Goal: Complete Application Form: Complete application form

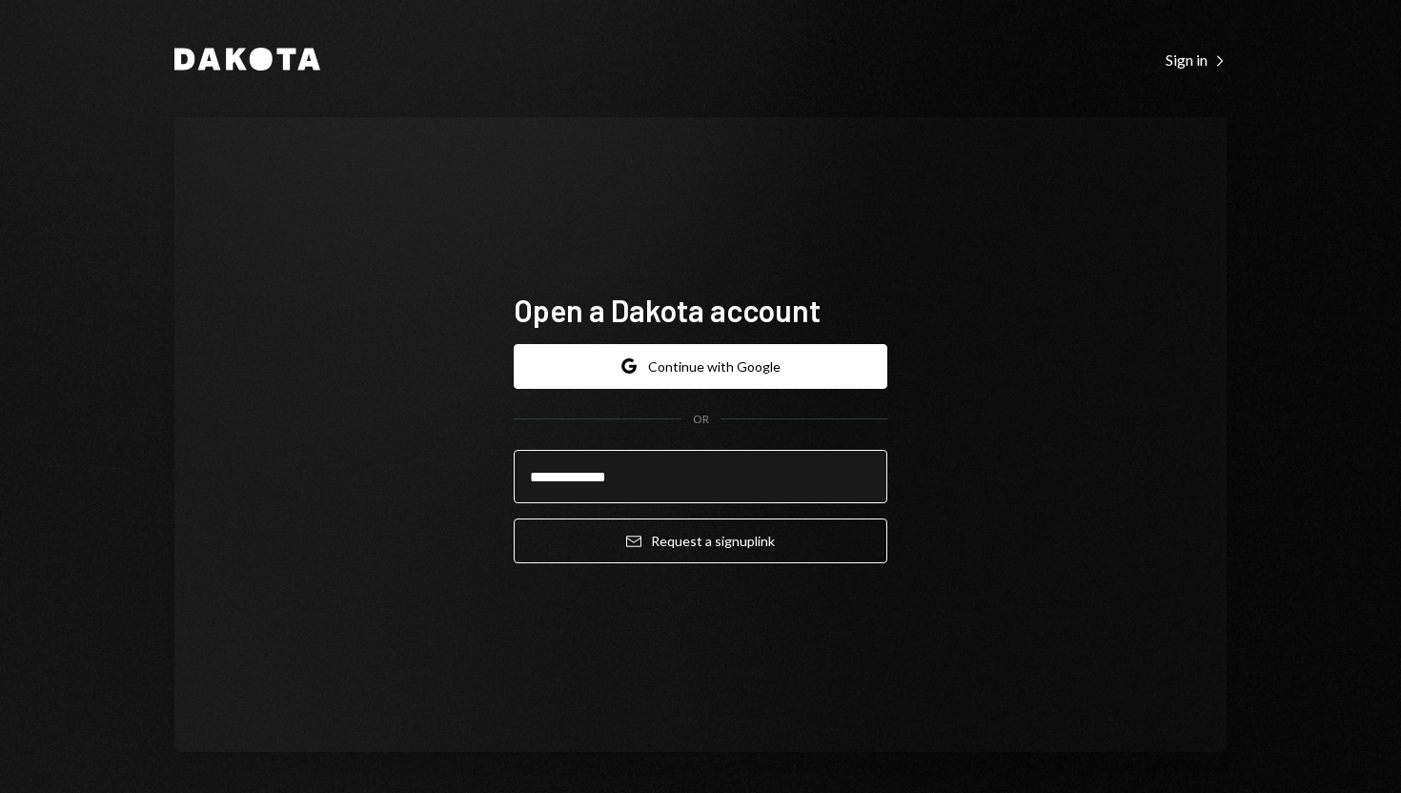
type input "**********"
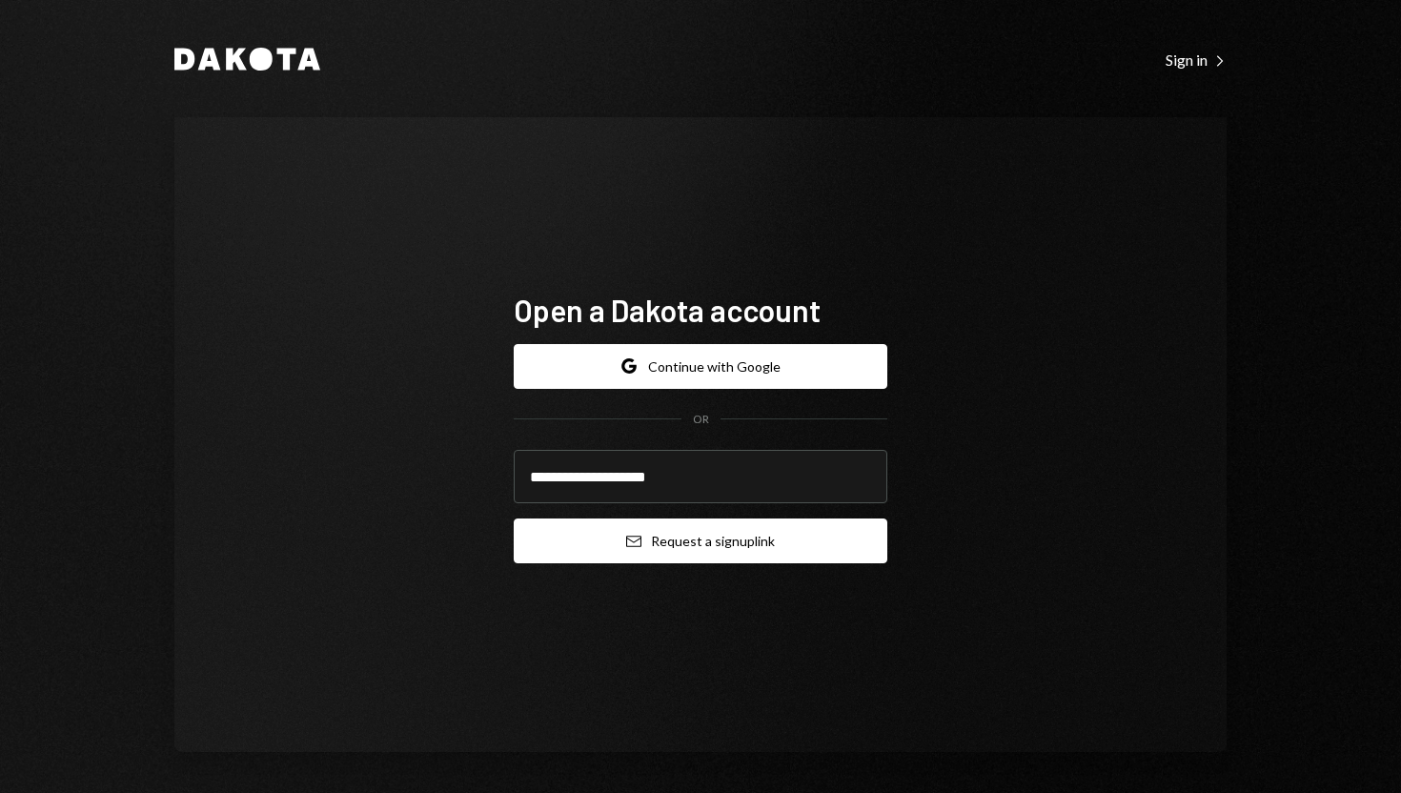
click at [694, 550] on button "Email Request a sign up link" at bounding box center [701, 541] width 374 height 45
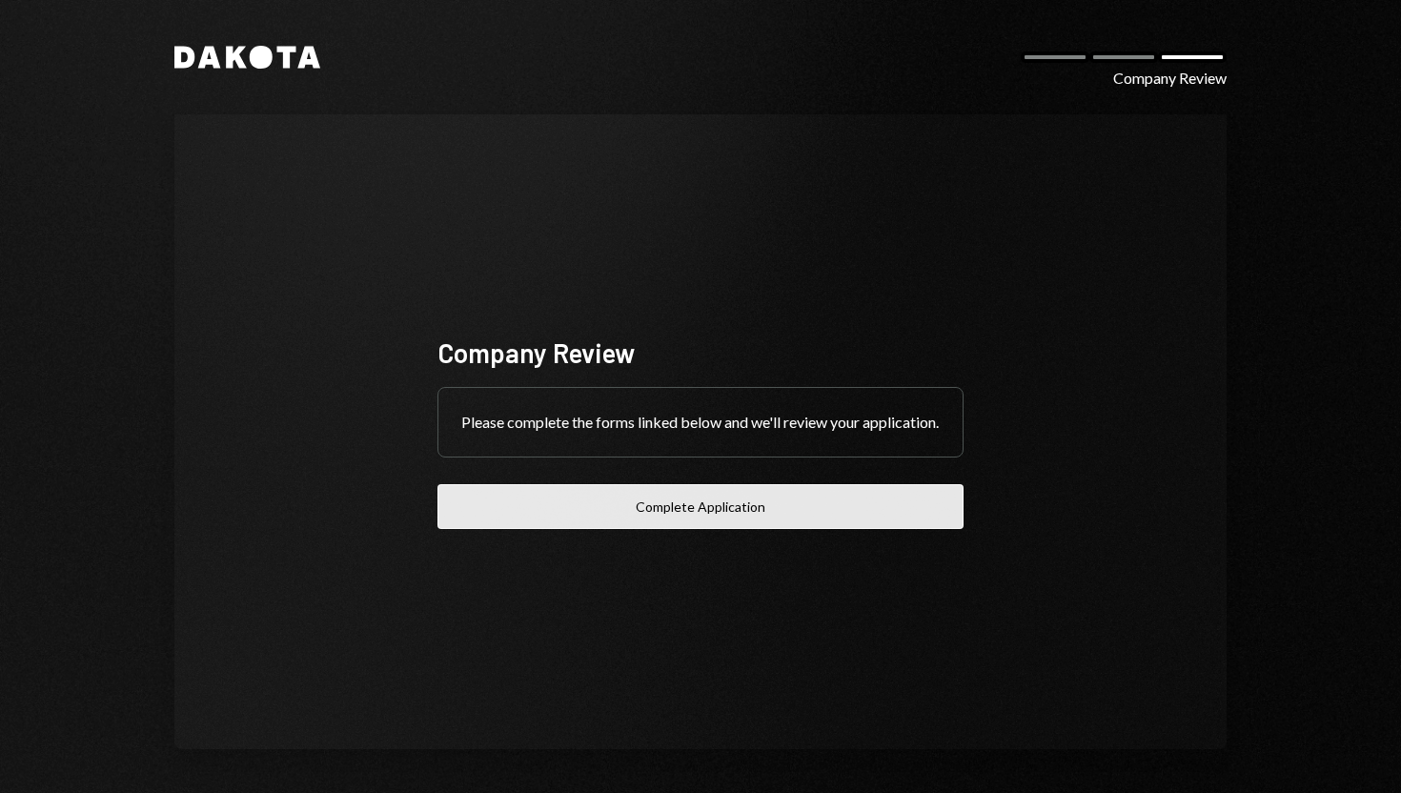
click at [660, 520] on button "Complete Application" at bounding box center [701, 506] width 526 height 45
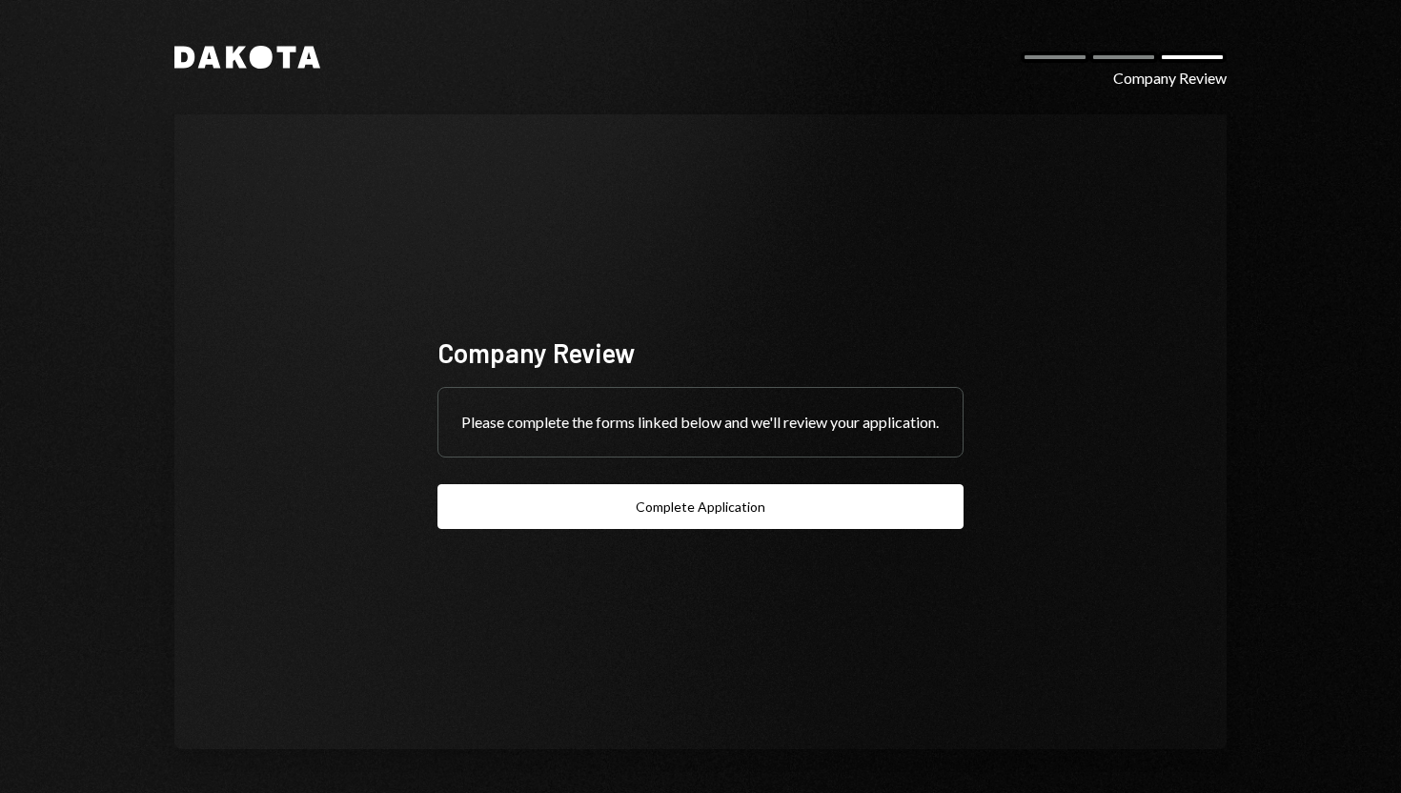
click at [1183, 59] on div at bounding box center [1192, 56] width 69 height 11
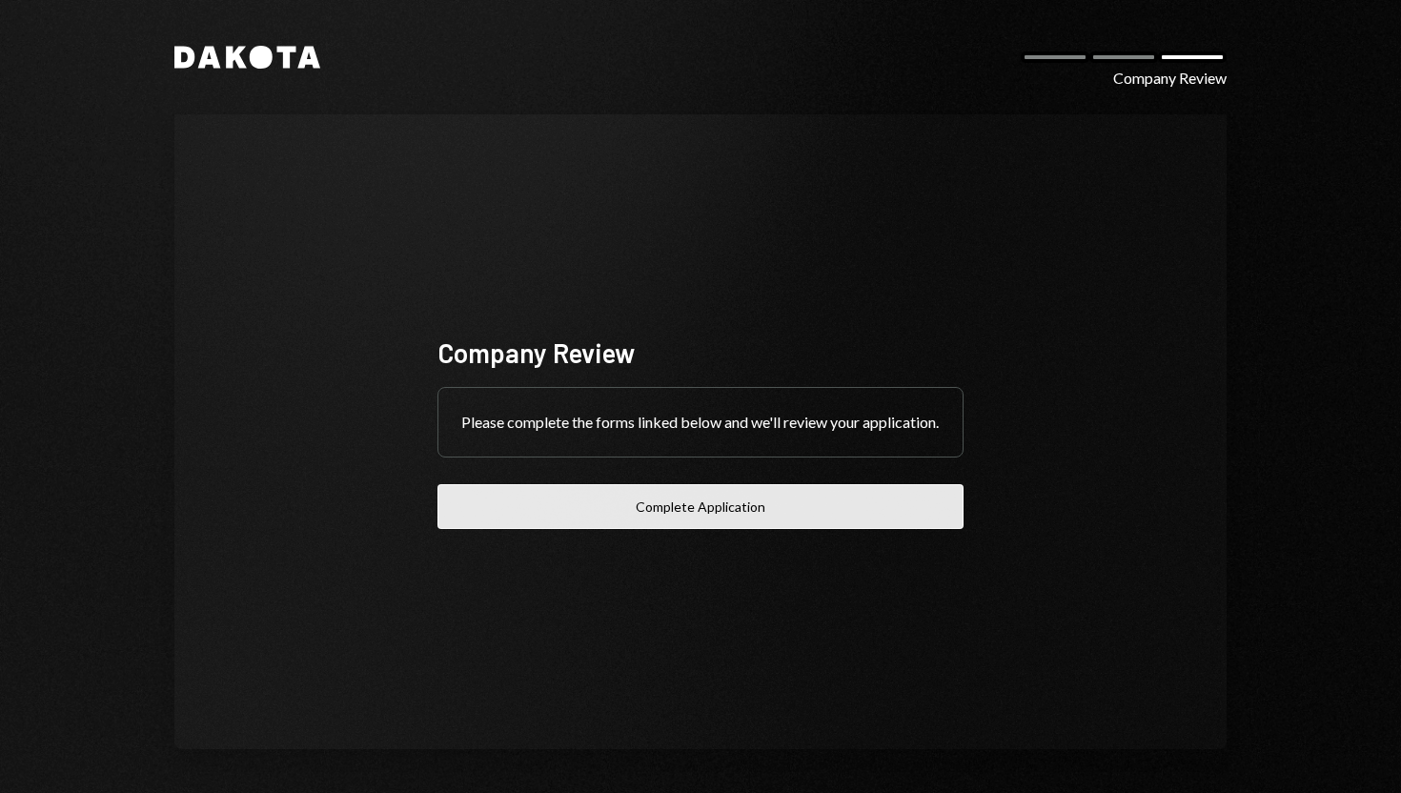
click at [631, 525] on button "Complete Application" at bounding box center [701, 506] width 526 height 45
click at [691, 518] on button "Complete Application" at bounding box center [701, 506] width 526 height 45
